Goal: Task Accomplishment & Management: Use online tool/utility

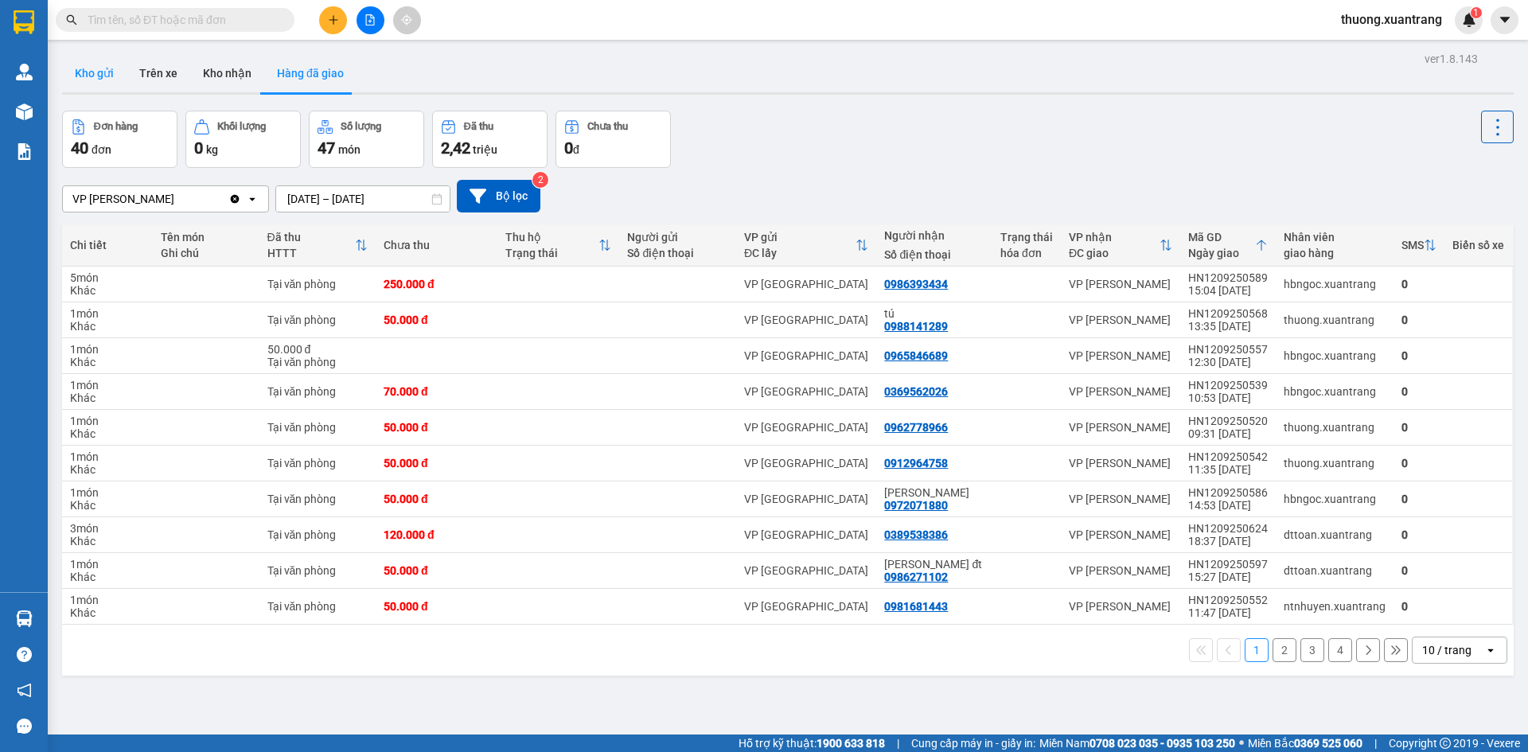
click at [106, 70] on button "Kho gửi" at bounding box center [94, 73] width 64 height 38
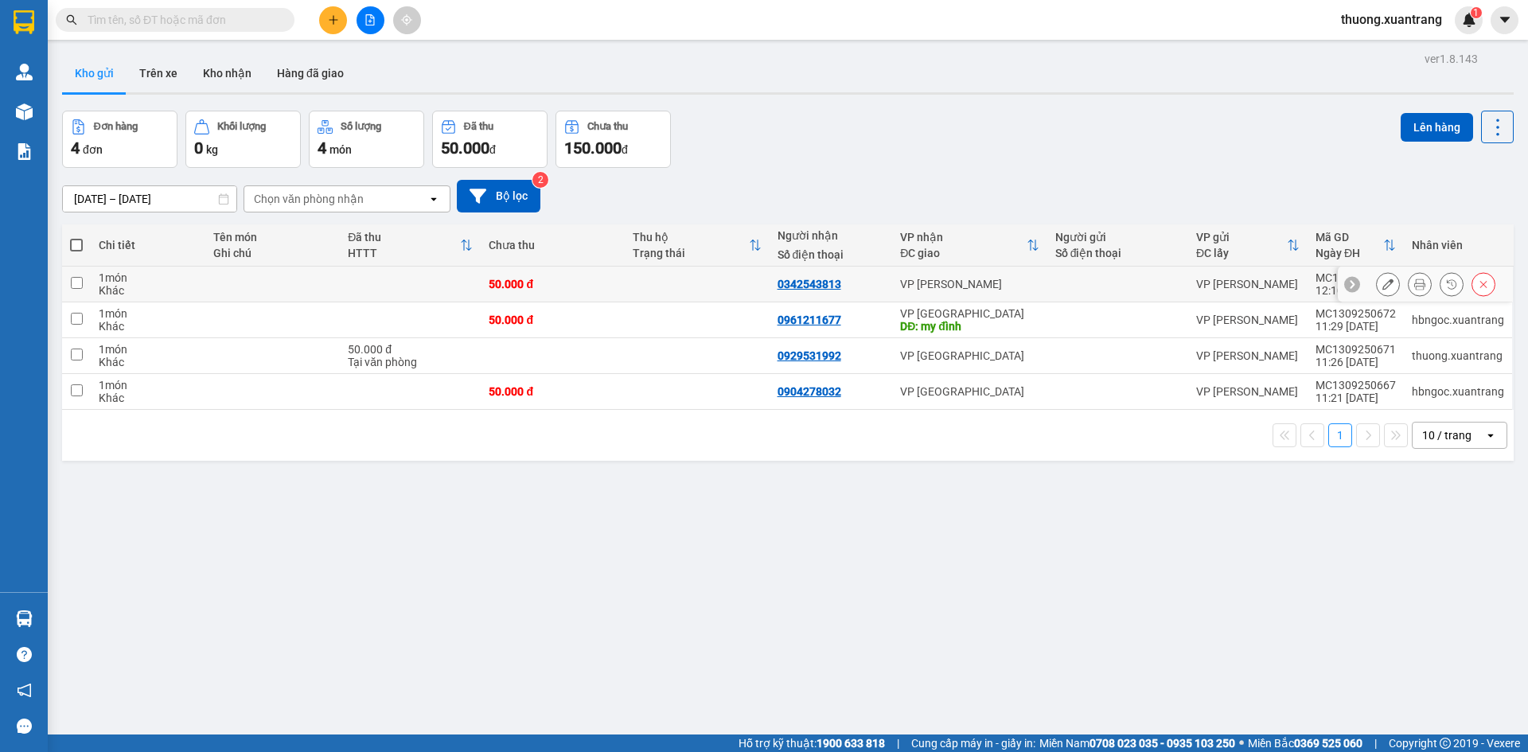
click at [1414, 288] on icon at bounding box center [1419, 284] width 11 height 11
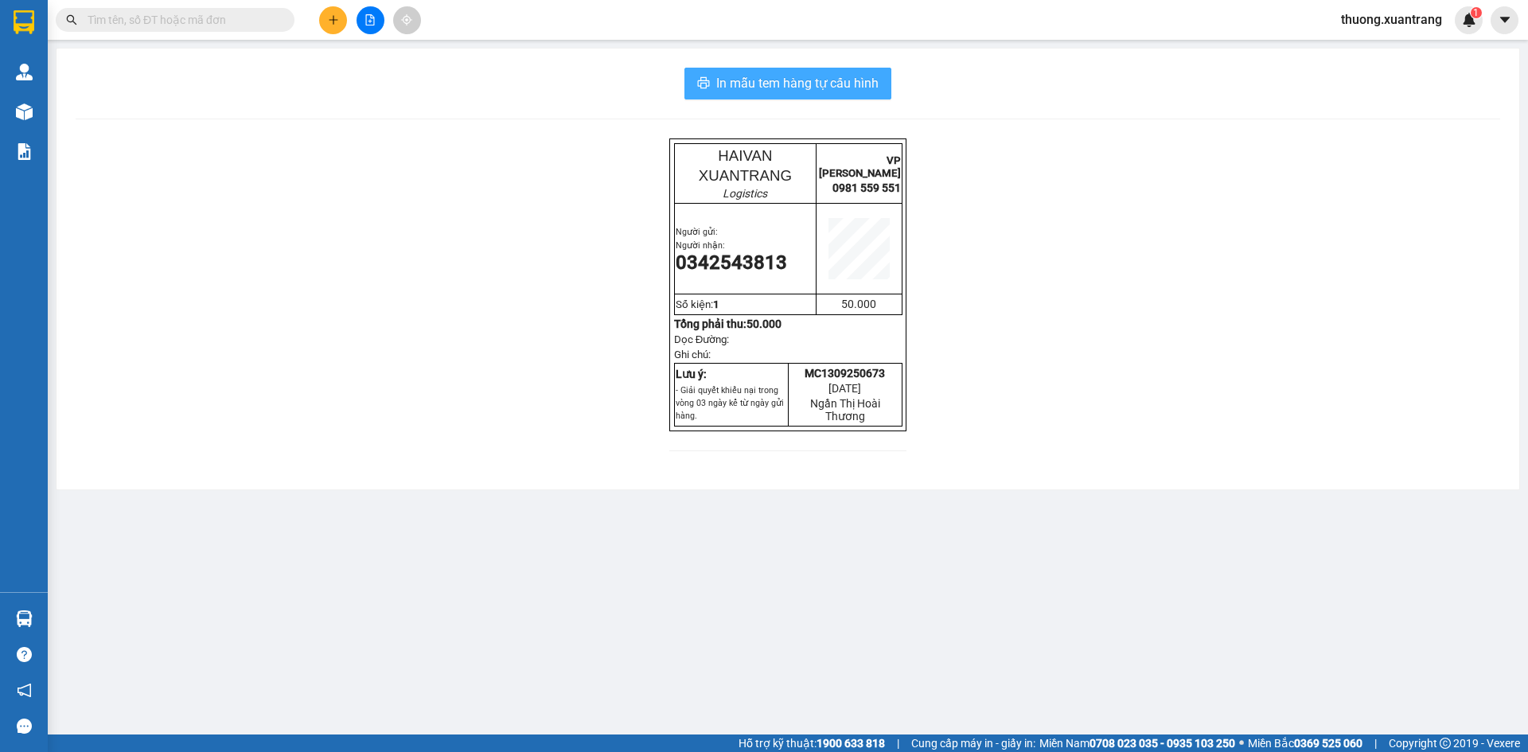
click at [833, 81] on span "In mẫu tem hàng tự cấu hình" at bounding box center [797, 83] width 162 height 20
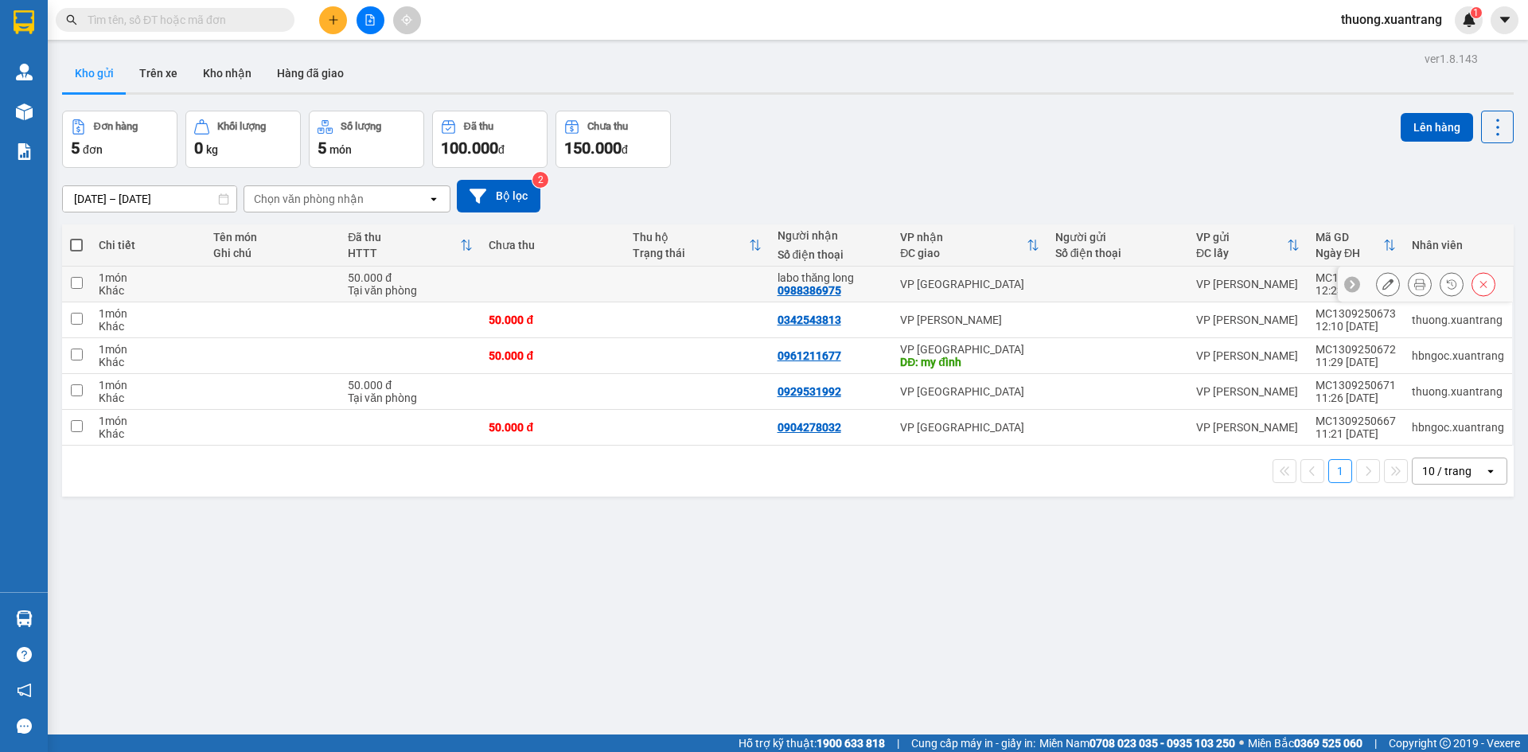
click at [1414, 281] on icon at bounding box center [1419, 284] width 11 height 11
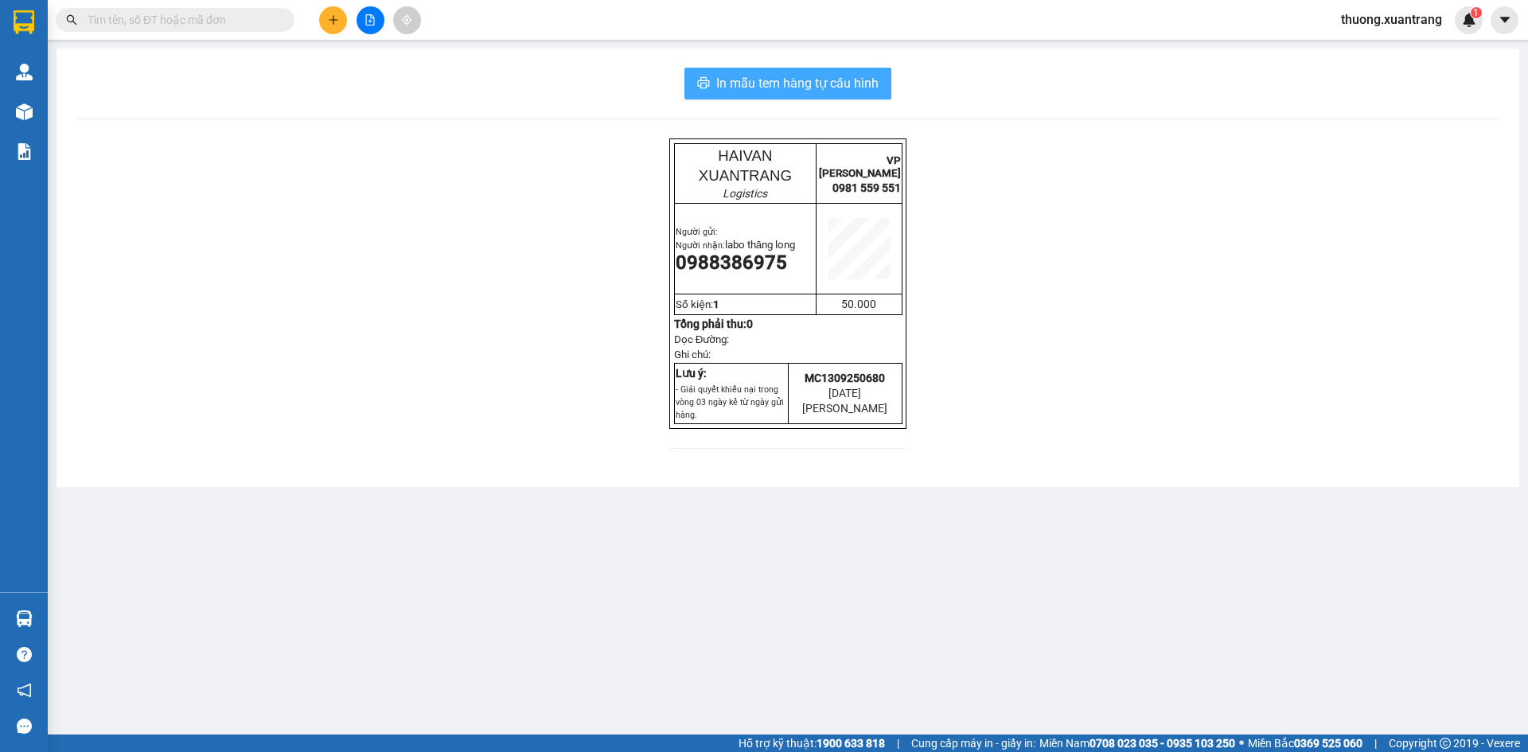
click at [802, 85] on span "In mẫu tem hàng tự cấu hình" at bounding box center [797, 83] width 162 height 20
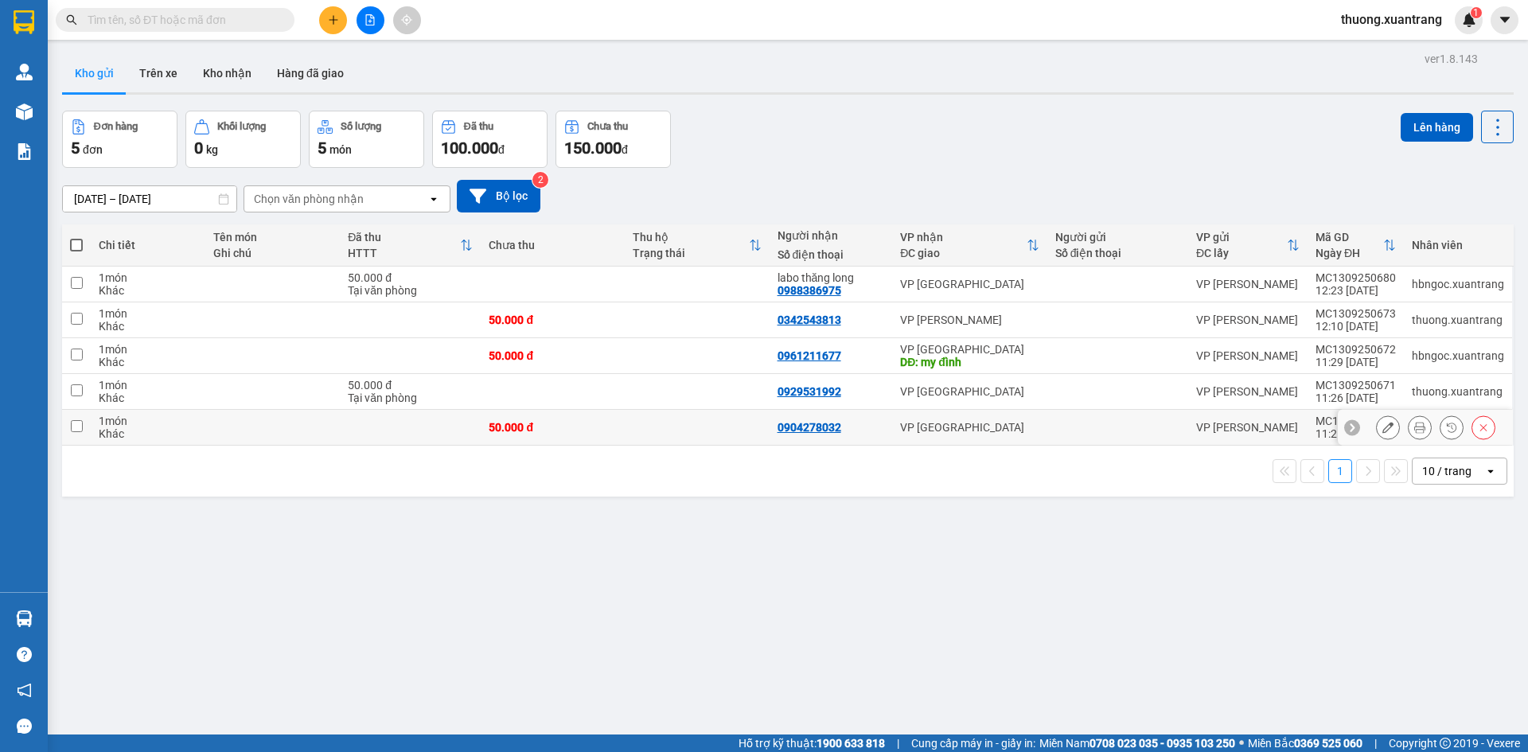
click at [1383, 432] on icon at bounding box center [1388, 427] width 11 height 11
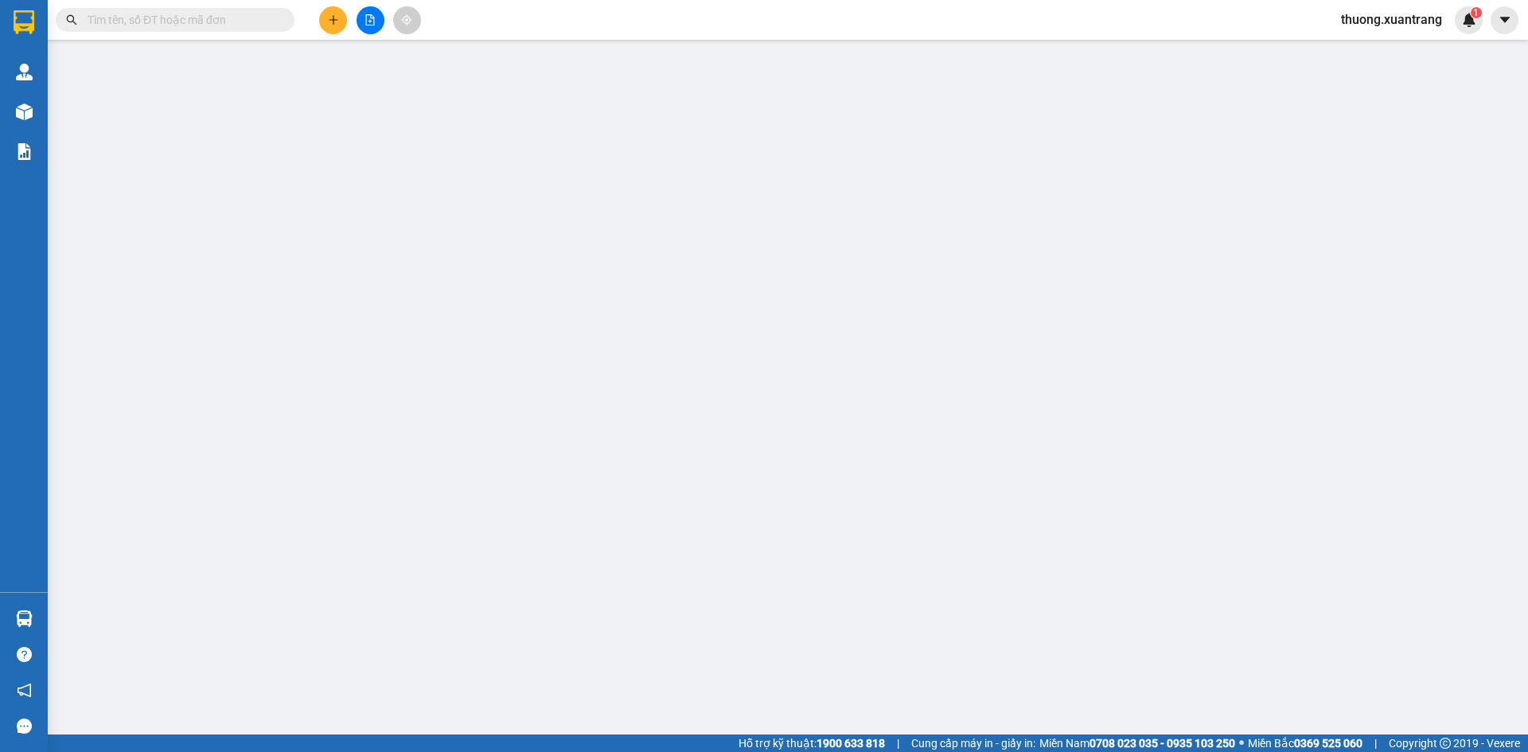
type input "0904278032"
type input "50.000"
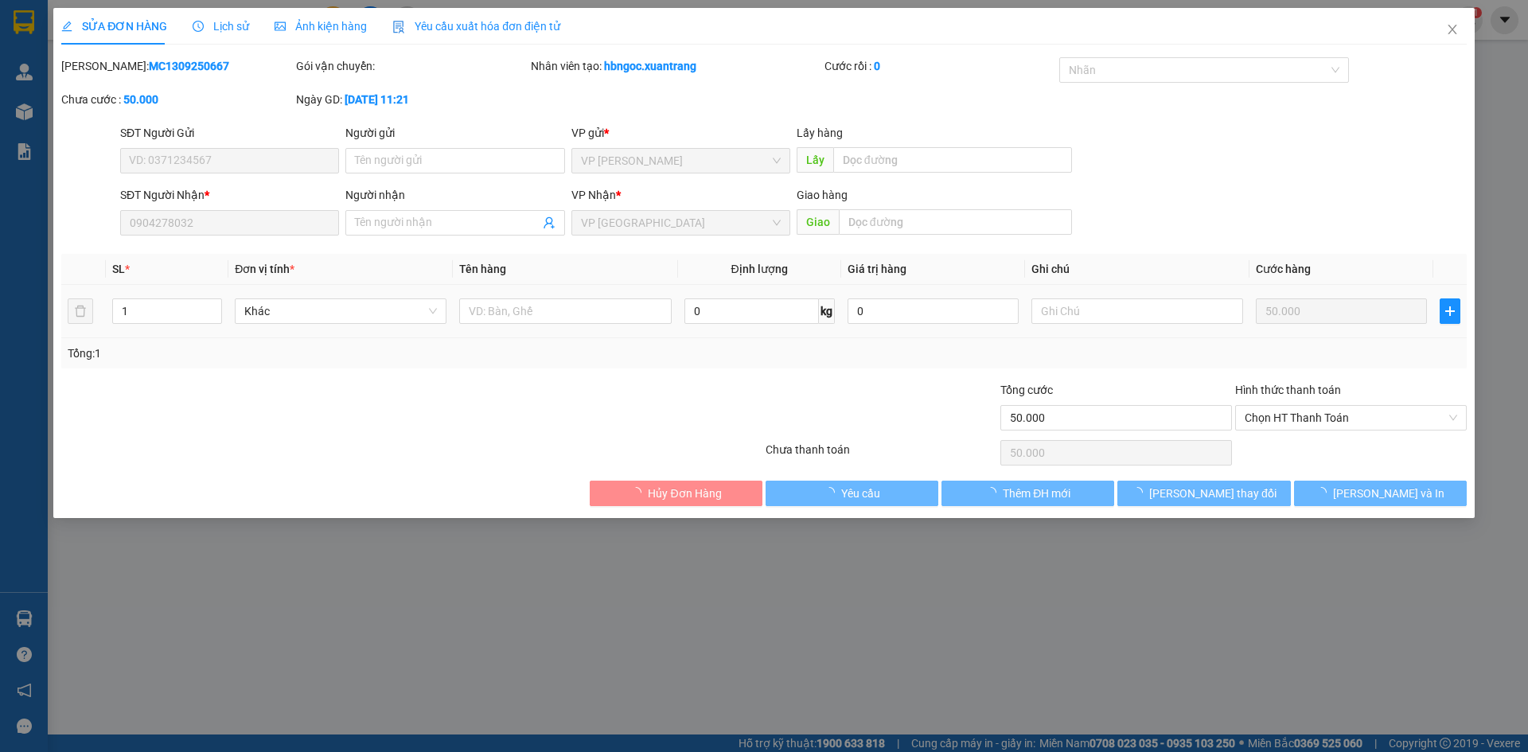
click at [334, 28] on span "Ảnh kiện hàng" at bounding box center [321, 26] width 92 height 13
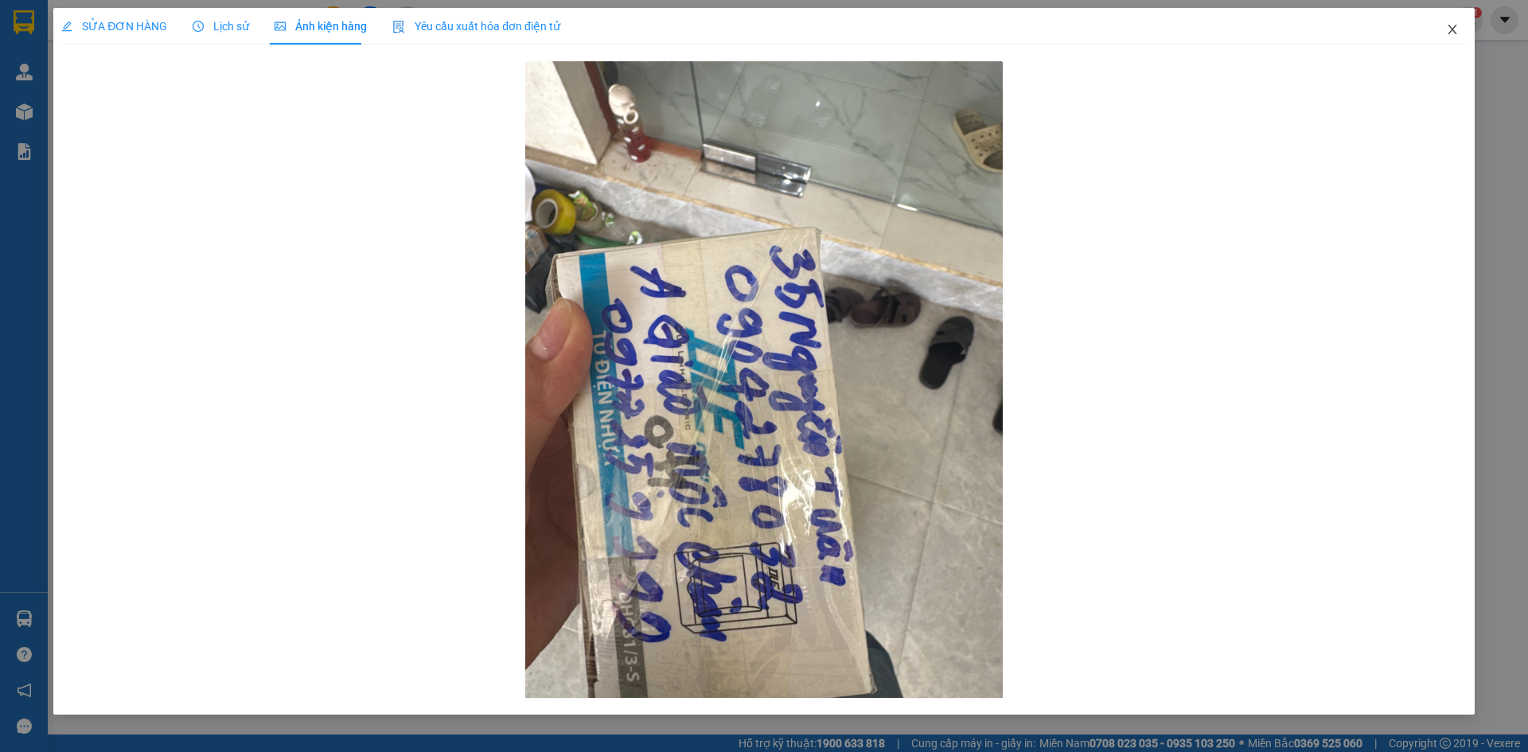
click at [1453, 30] on icon "close" at bounding box center [1452, 29] width 13 height 13
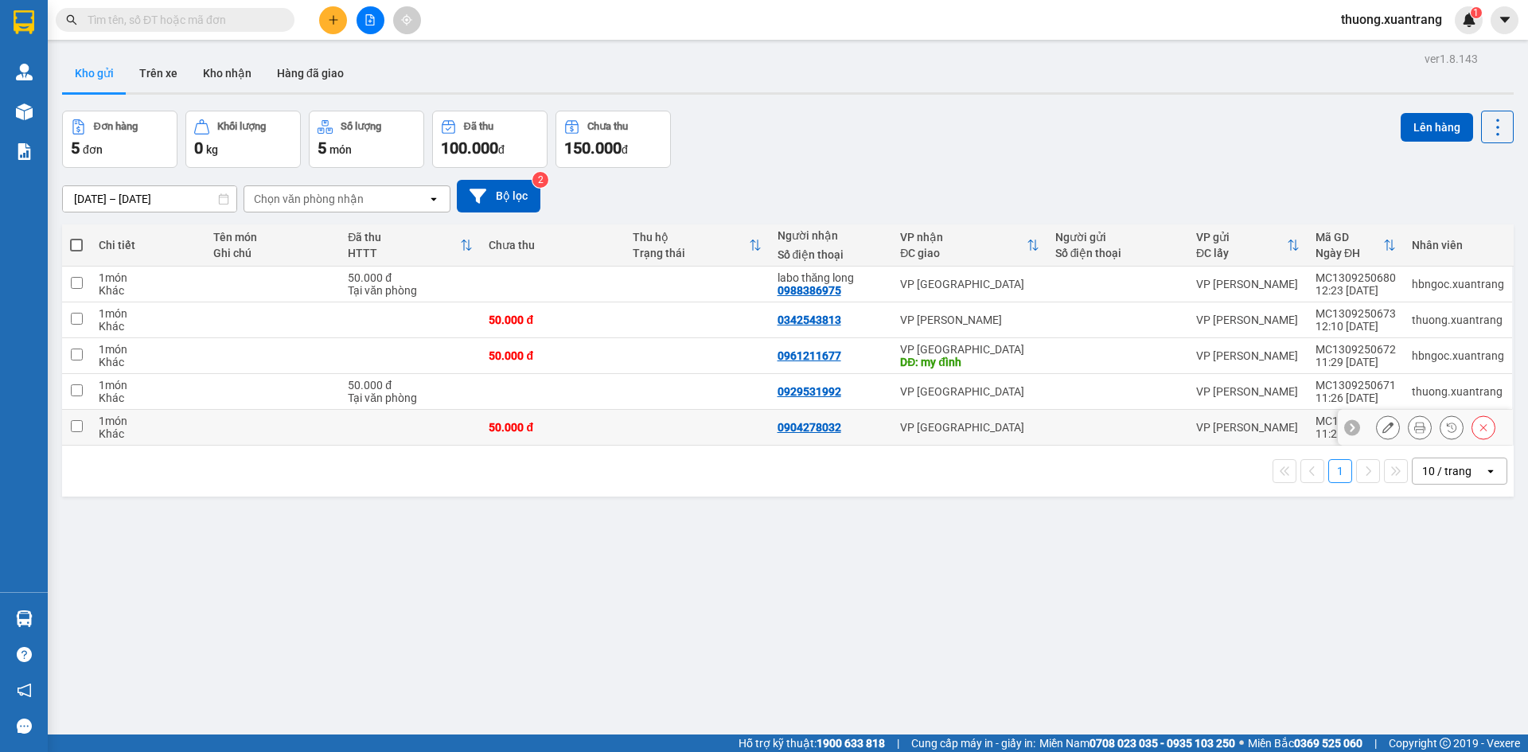
click at [661, 424] on td at bounding box center [697, 428] width 144 height 36
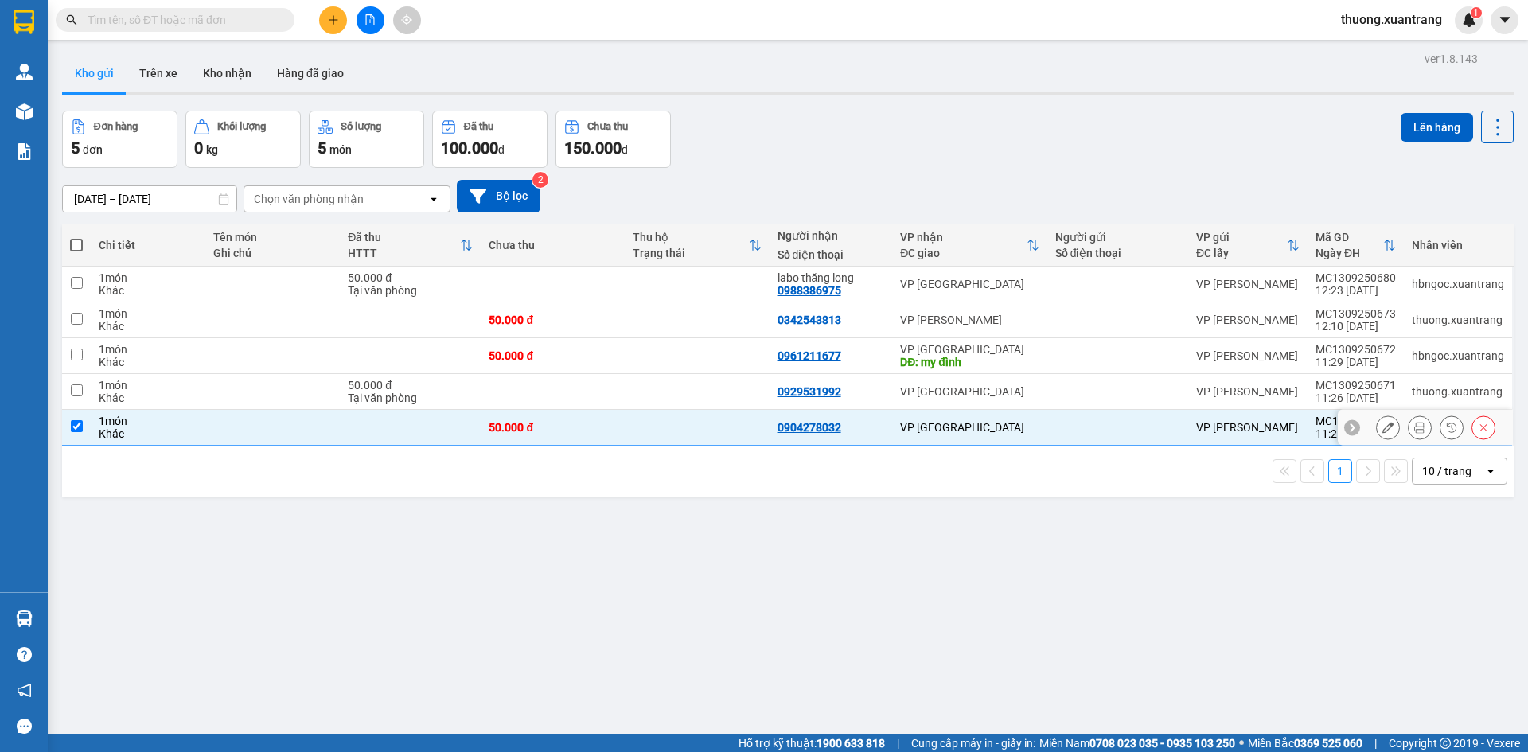
checkbox input "true"
click at [638, 385] on td at bounding box center [697, 392] width 144 height 36
checkbox input "true"
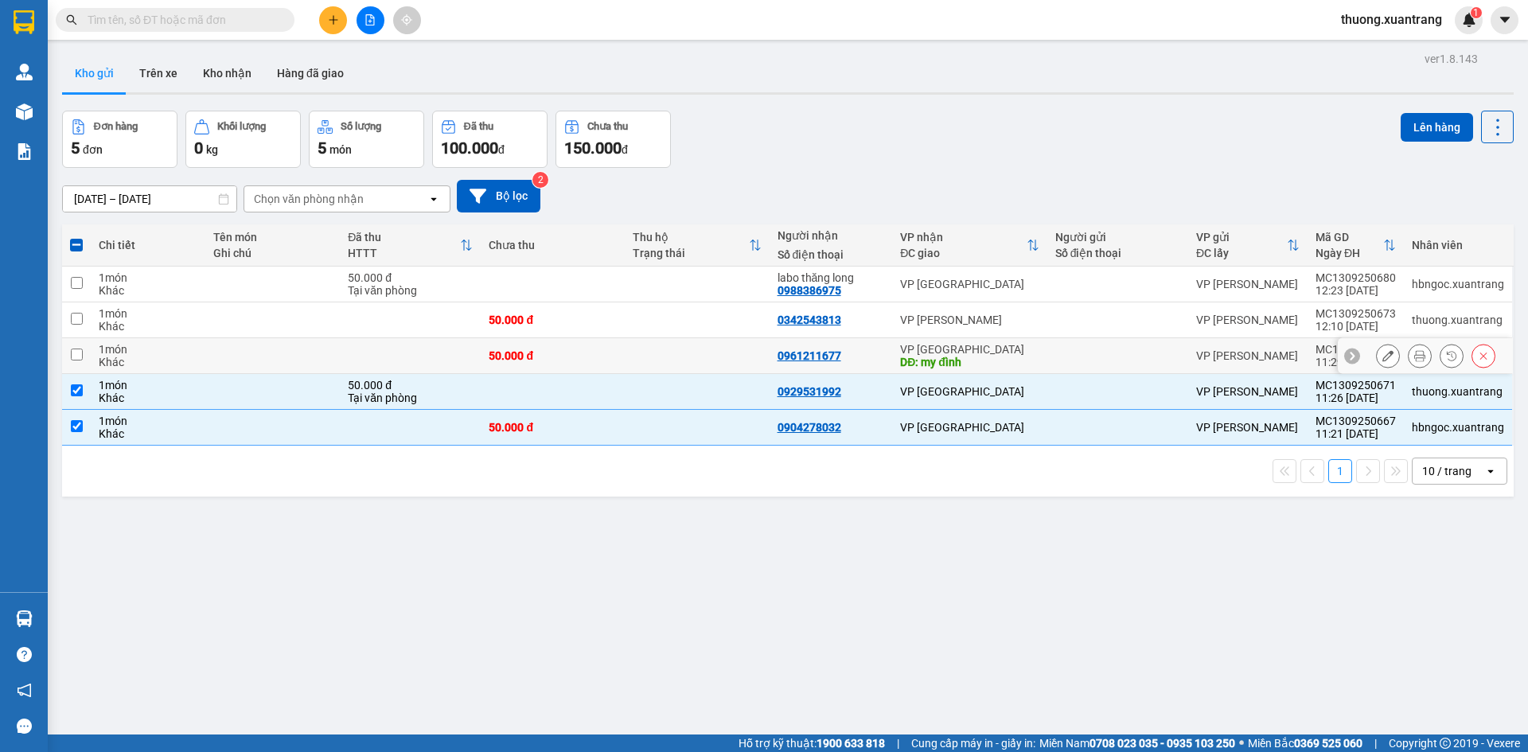
click at [629, 350] on td at bounding box center [697, 356] width 144 height 36
checkbox input "true"
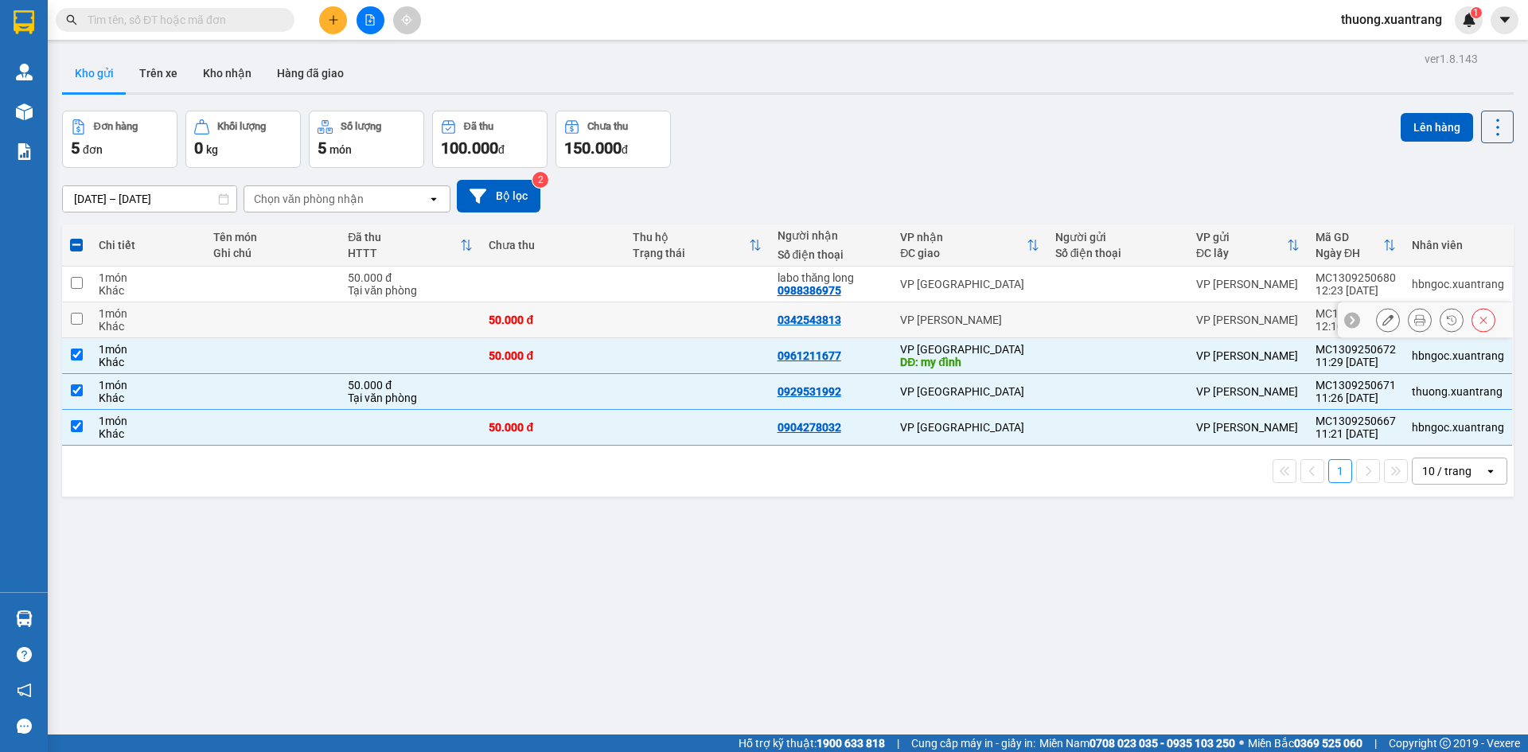
click at [604, 316] on div "50.000 đ" at bounding box center [553, 320] width 128 height 13
checkbox input "true"
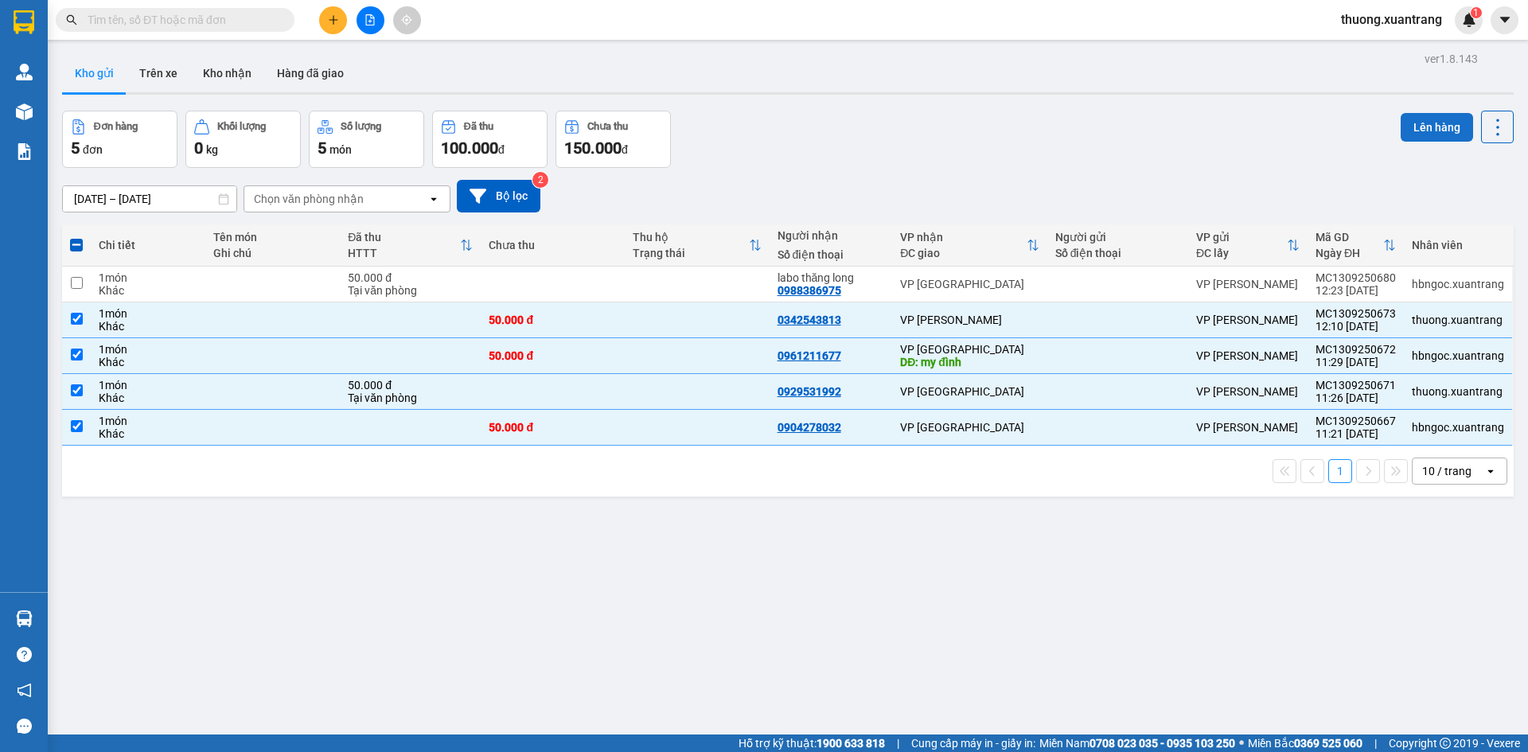
click at [1437, 132] on button "Lên hàng" at bounding box center [1437, 127] width 72 height 29
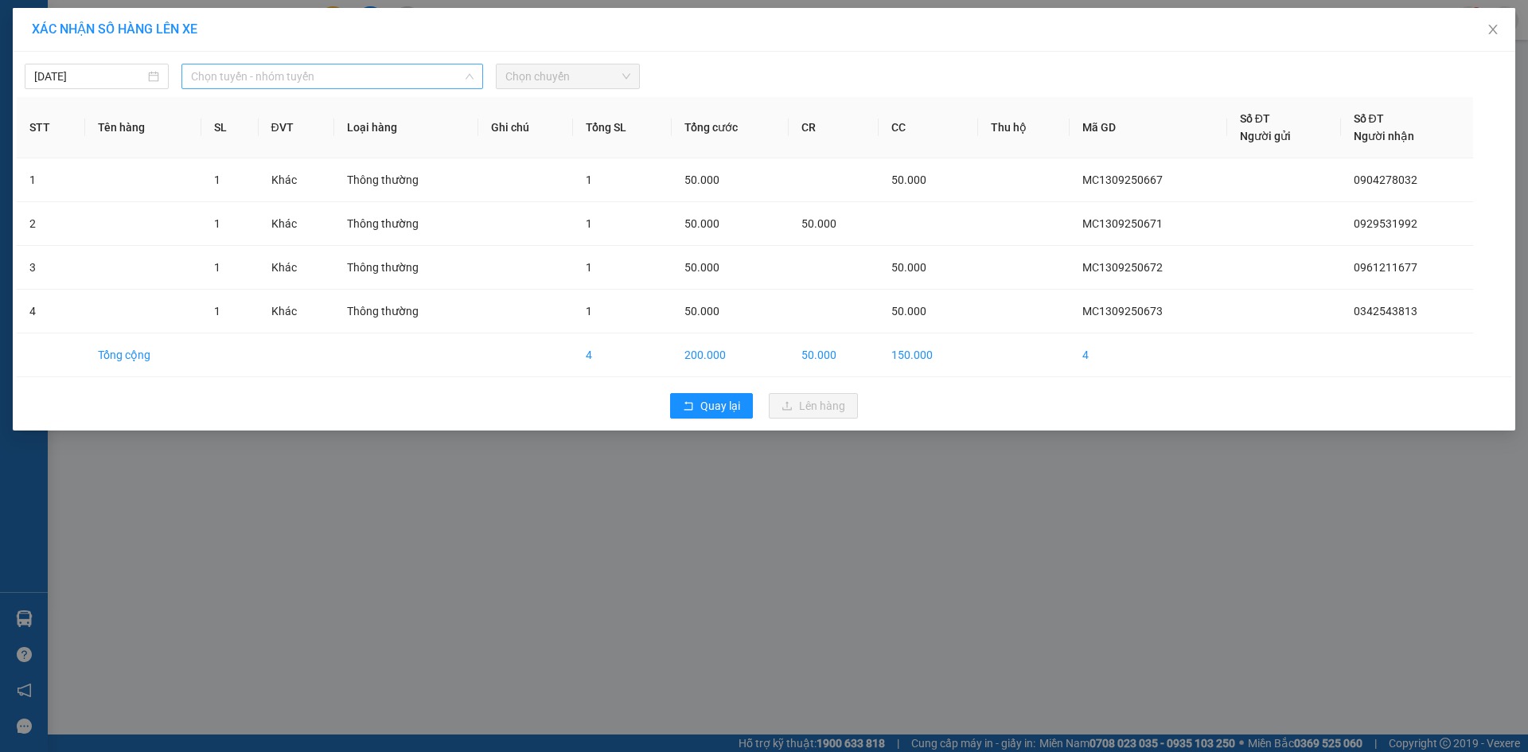
click at [368, 78] on span "Chọn tuyến - nhóm tuyến" at bounding box center [332, 76] width 283 height 24
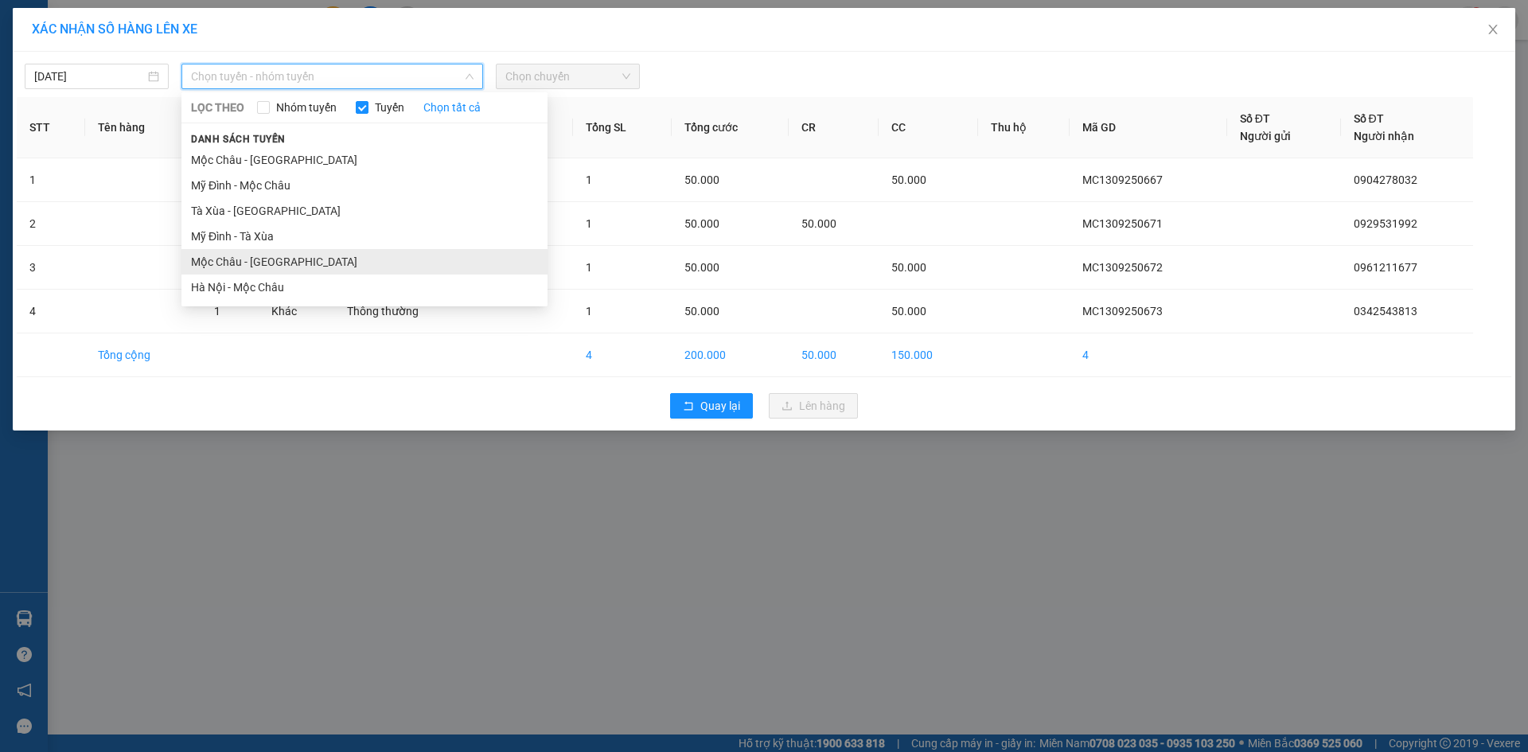
click at [290, 270] on li "Mộc Châu - Hà Nội" at bounding box center [364, 261] width 366 height 25
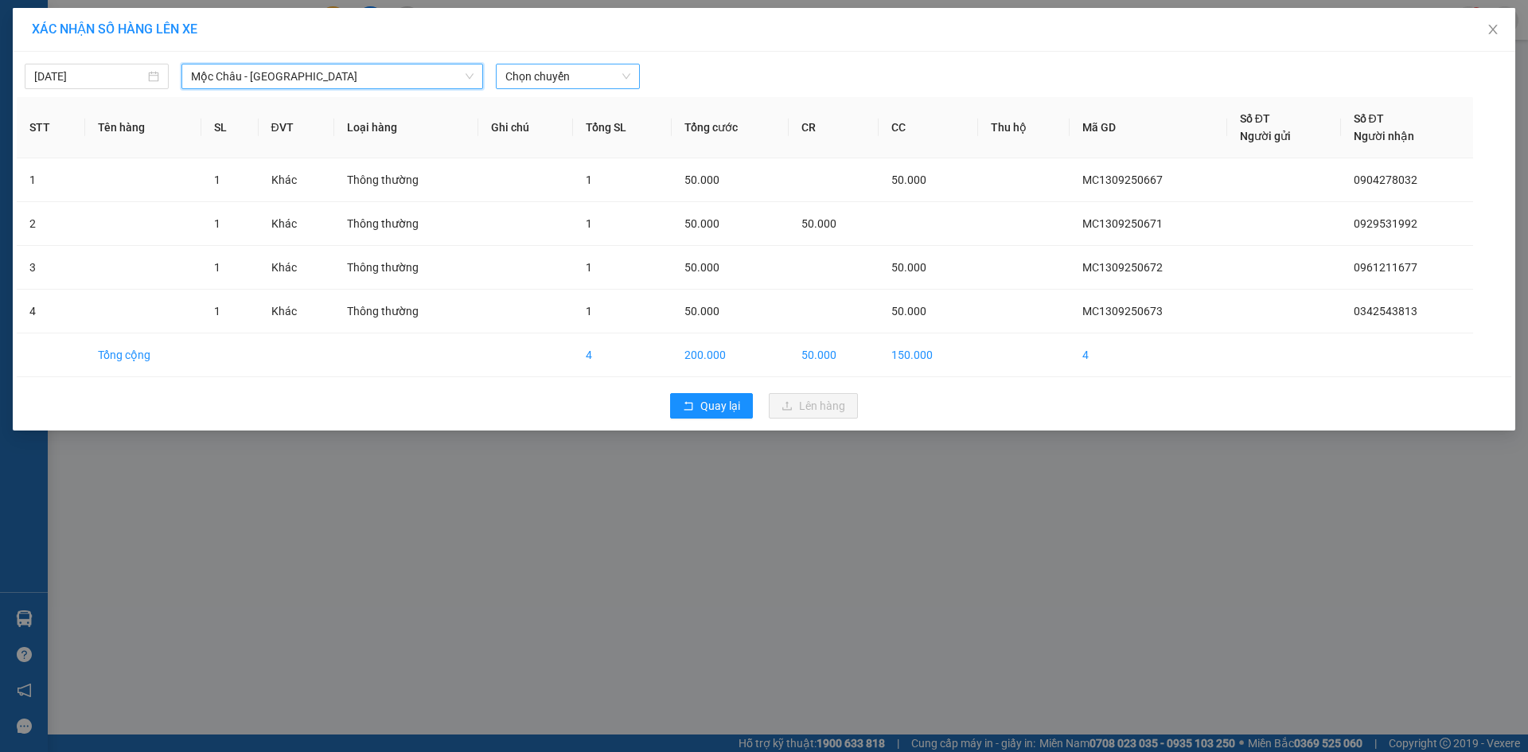
click at [566, 70] on span "Chọn chuyến" at bounding box center [567, 76] width 125 height 24
click at [531, 155] on div "13:00" at bounding box center [567, 153] width 124 height 18
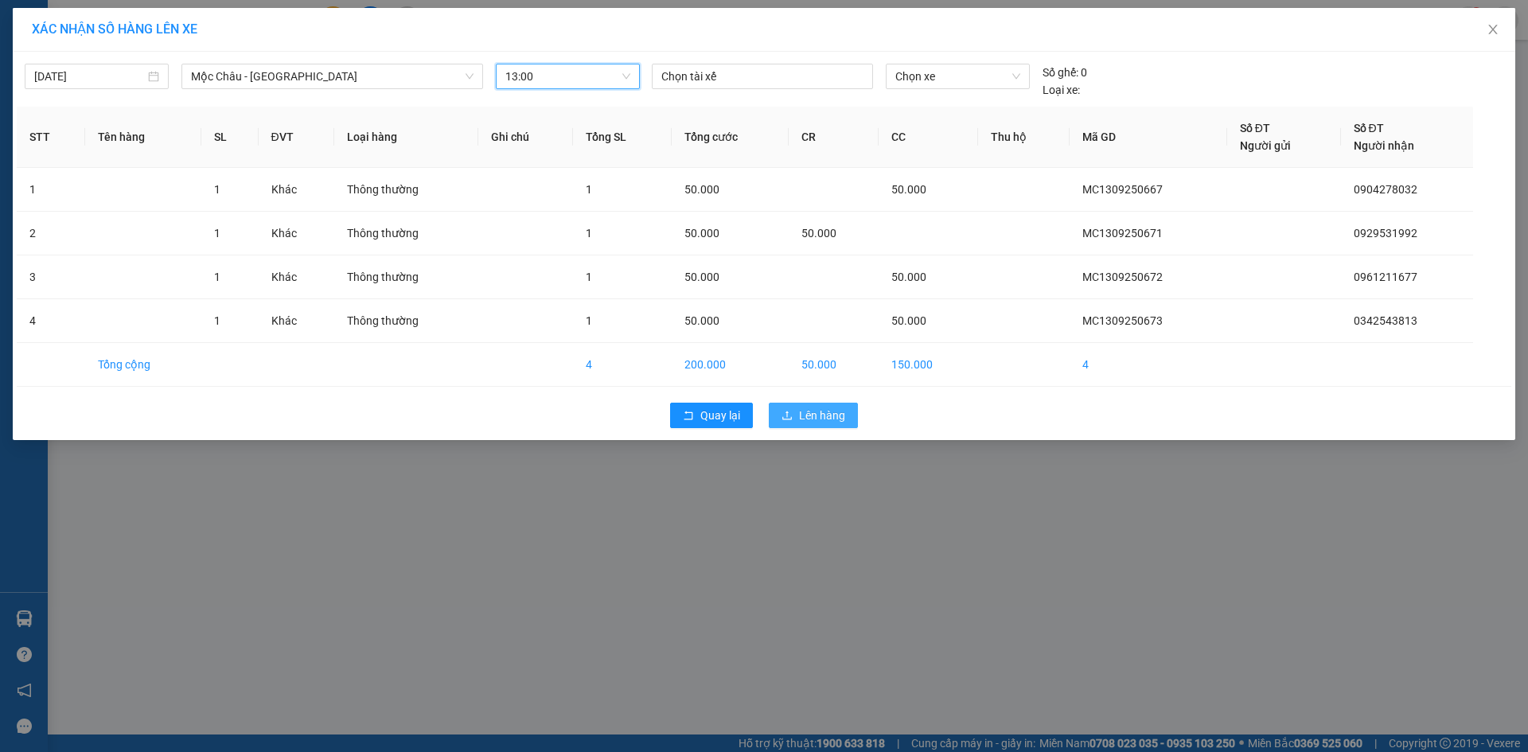
click at [822, 417] on span "Lên hàng" at bounding box center [822, 416] width 46 height 18
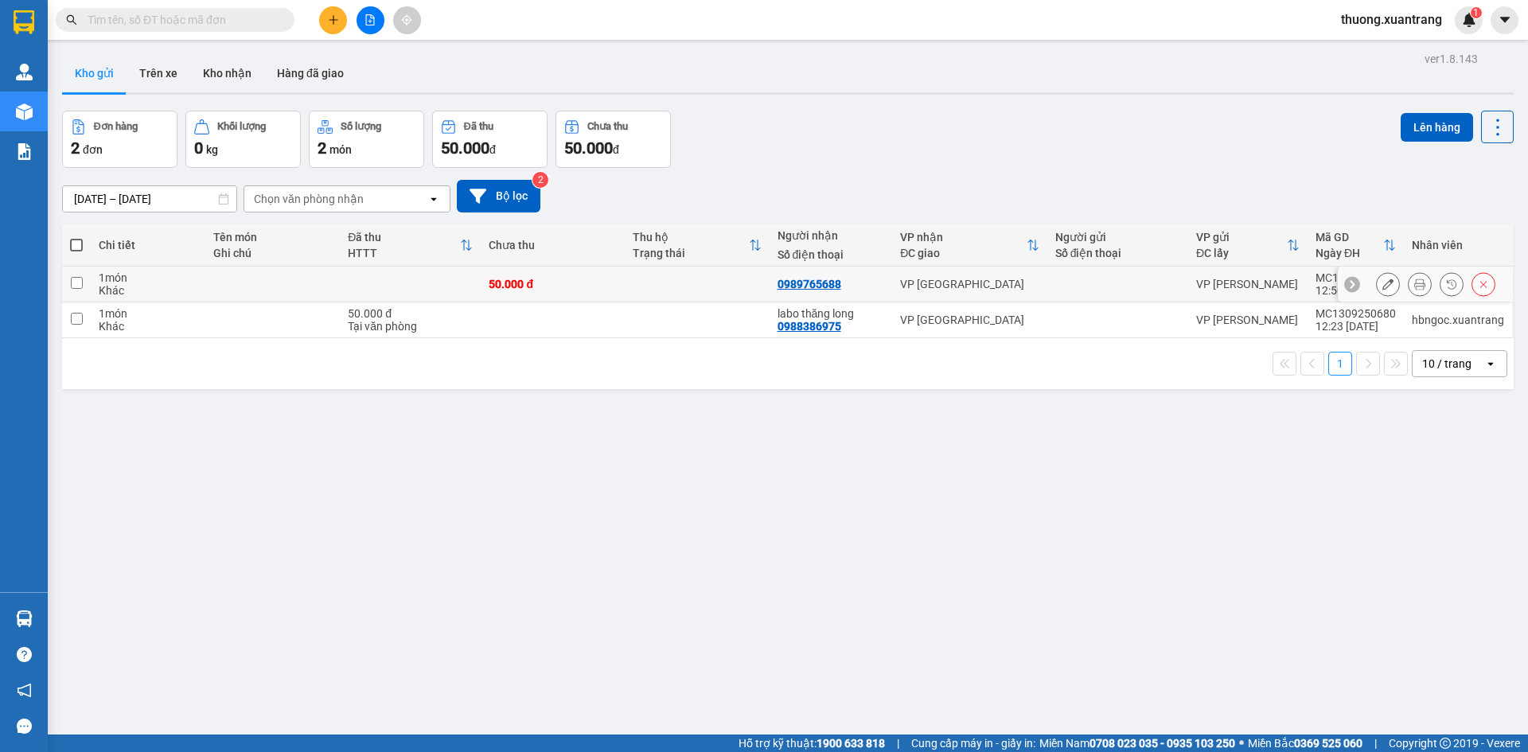
click at [1414, 283] on icon at bounding box center [1419, 284] width 11 height 11
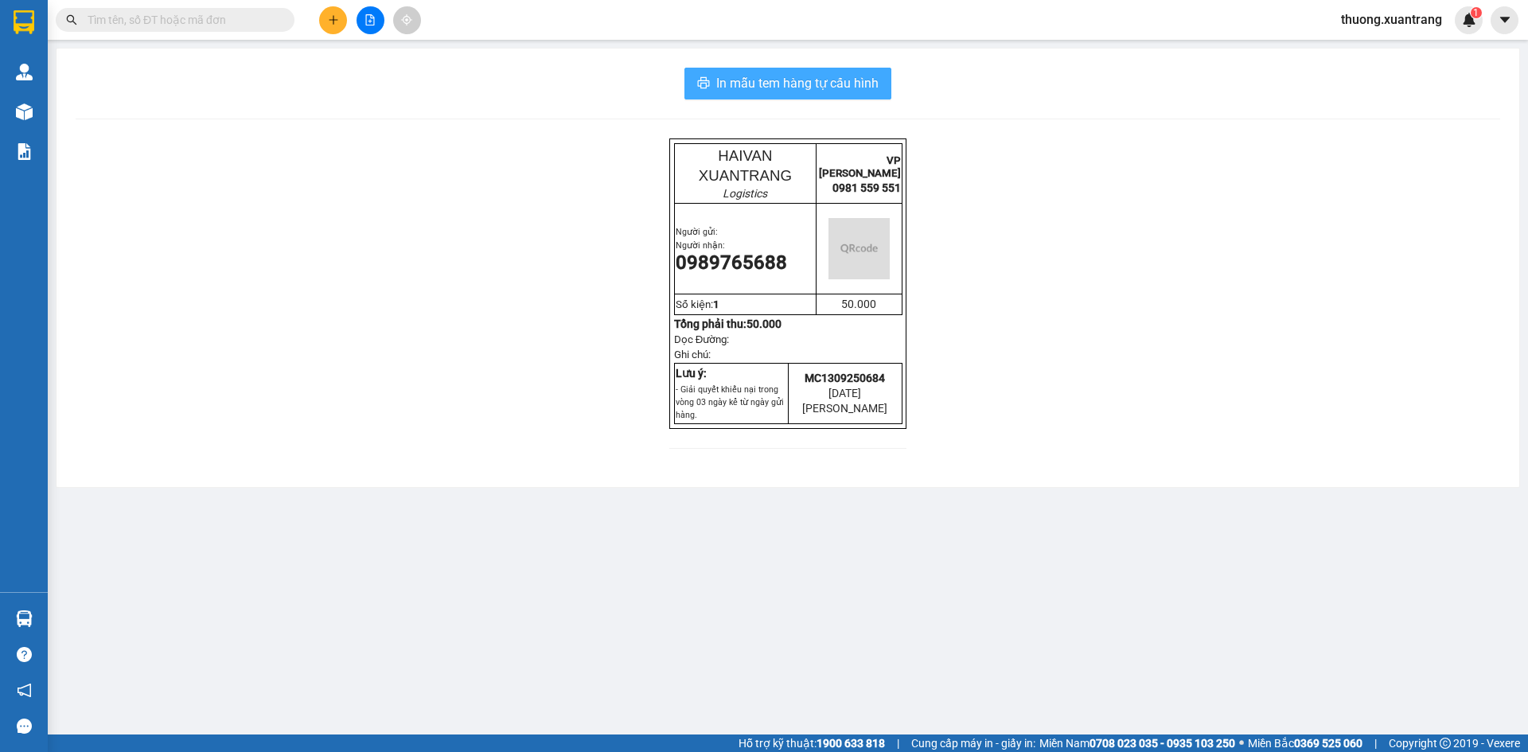
click at [813, 80] on span "In mẫu tem hàng tự cấu hình" at bounding box center [797, 83] width 162 height 20
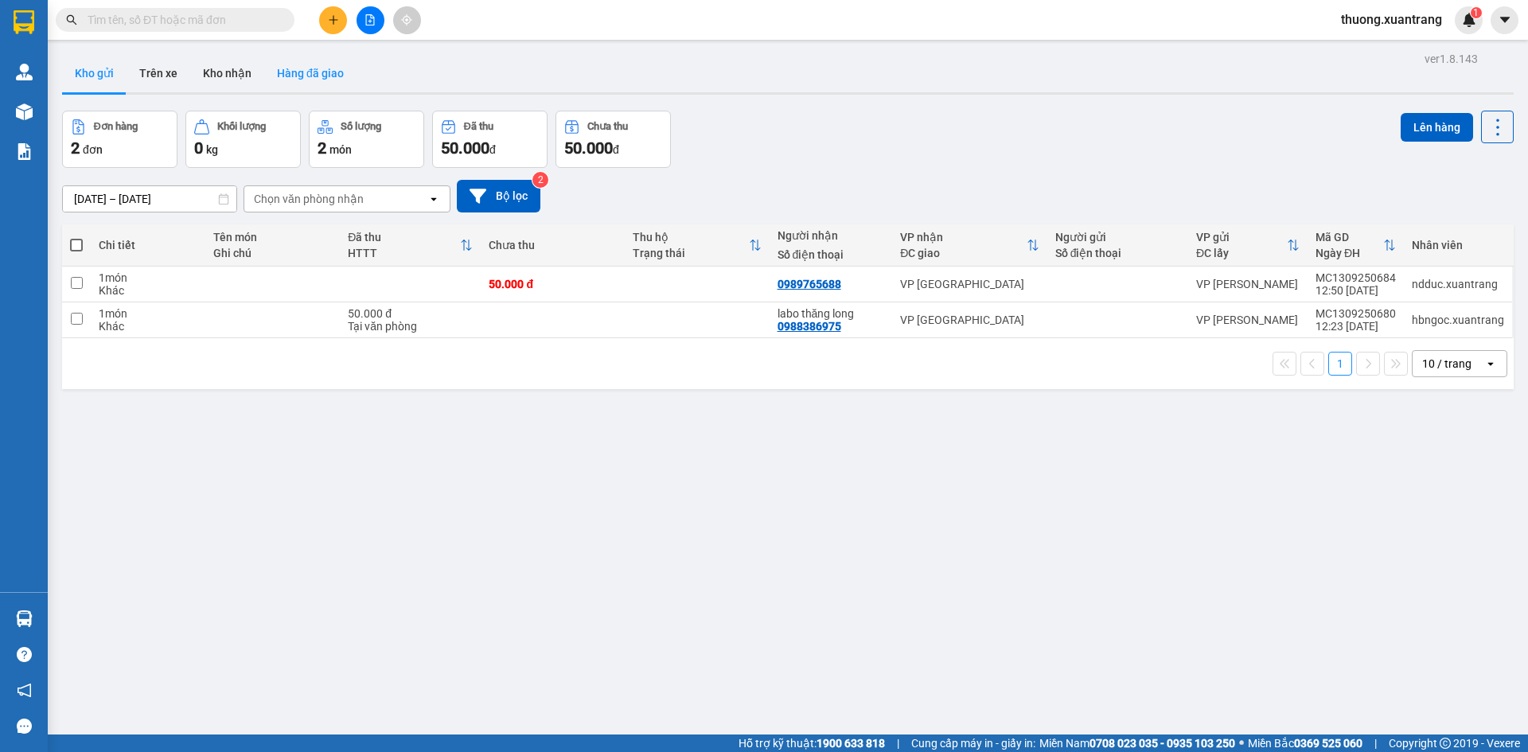
click at [320, 72] on button "Hàng đã giao" at bounding box center [310, 73] width 92 height 38
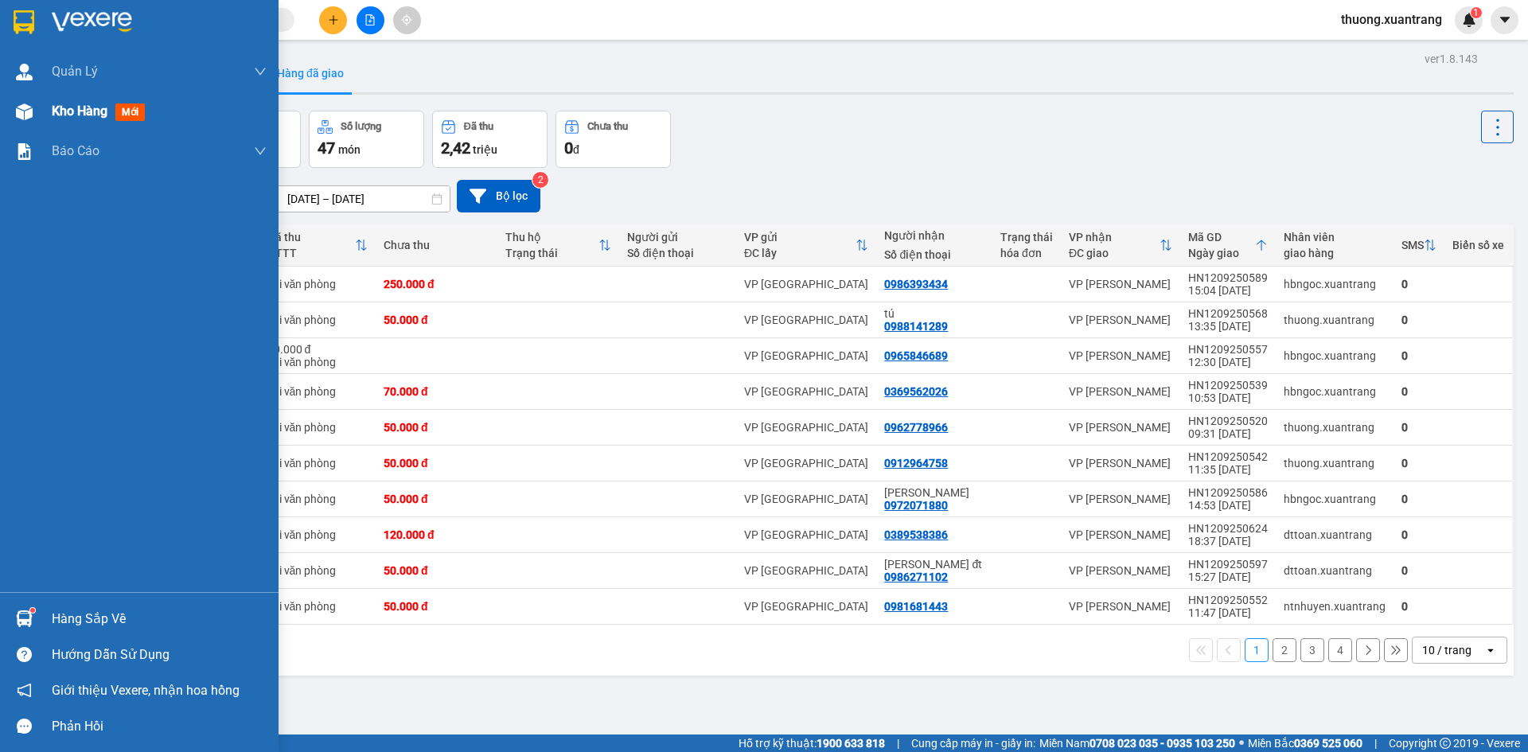
click at [66, 115] on span "Kho hàng" at bounding box center [80, 110] width 56 height 15
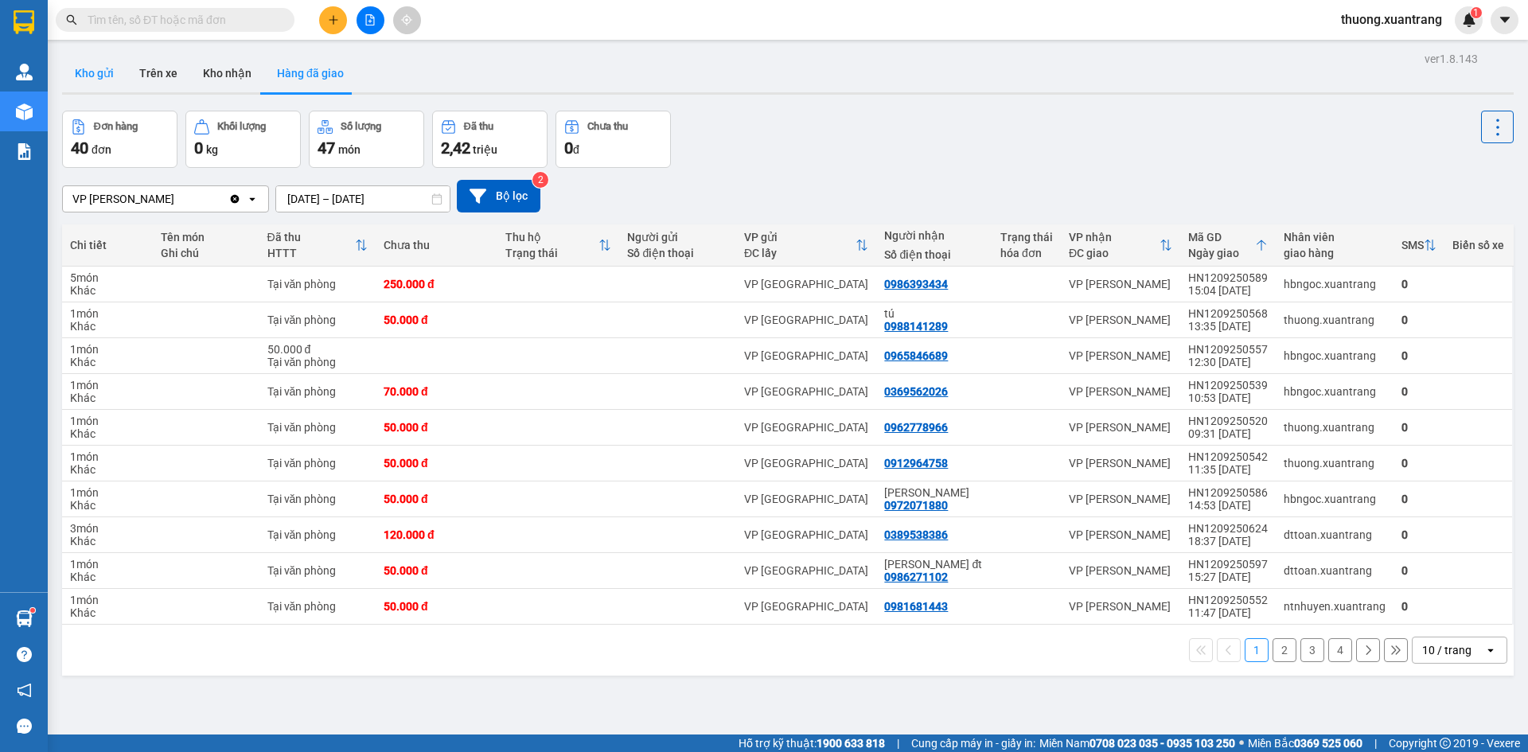
click at [78, 71] on button "Kho gửi" at bounding box center [94, 73] width 64 height 38
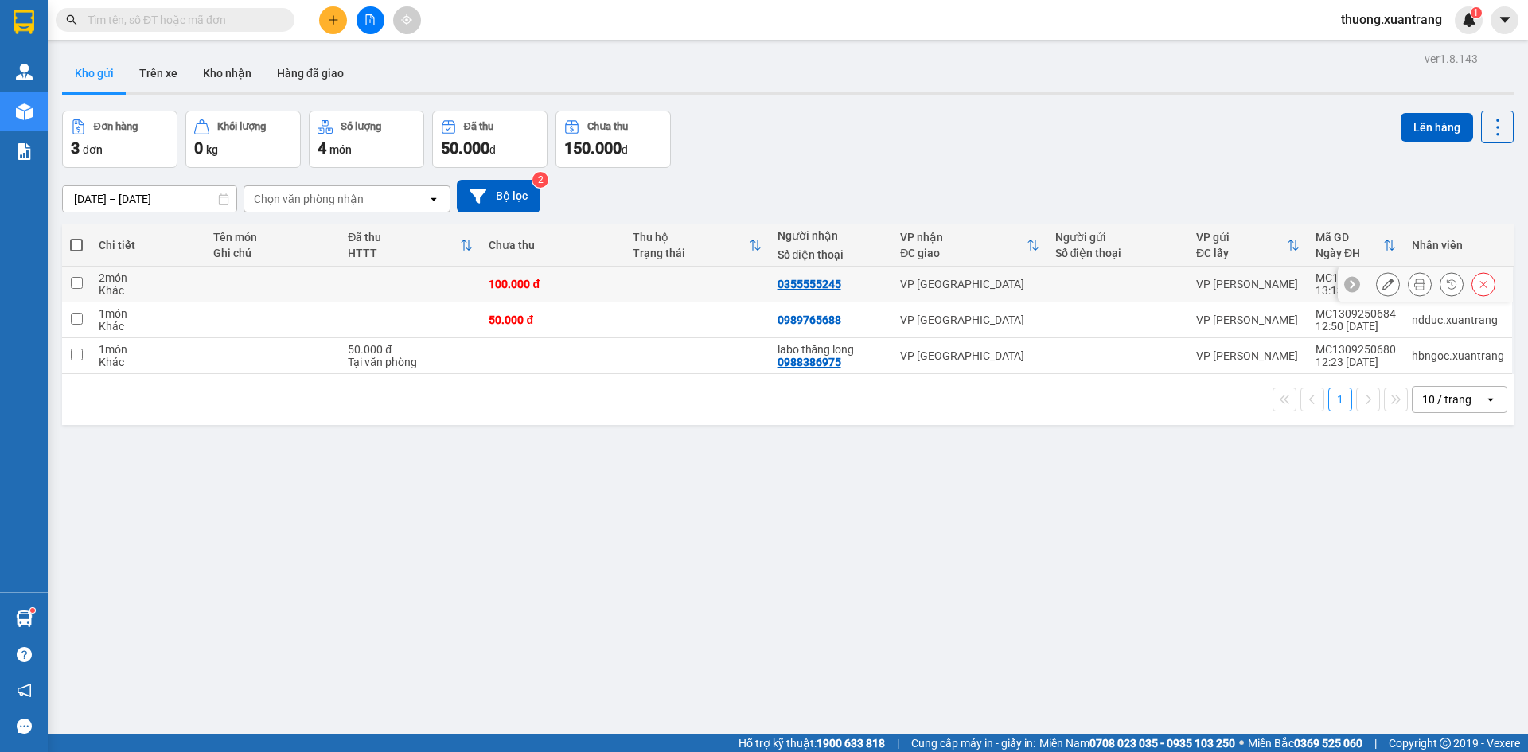
click at [1414, 284] on icon at bounding box center [1419, 284] width 11 height 11
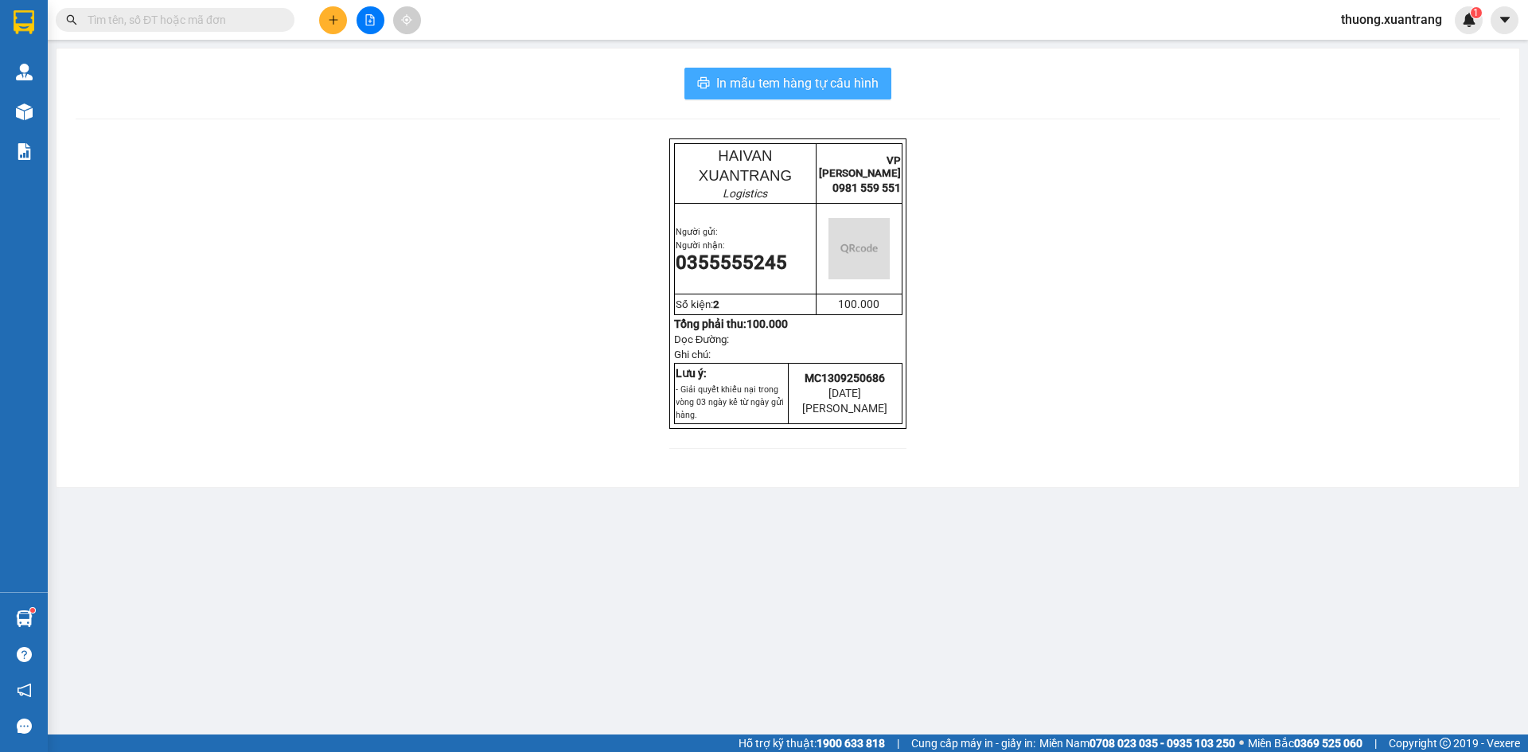
click at [786, 91] on span "In mẫu tem hàng tự cấu hình" at bounding box center [797, 83] width 162 height 20
